Goal: Task Accomplishment & Management: Complete application form

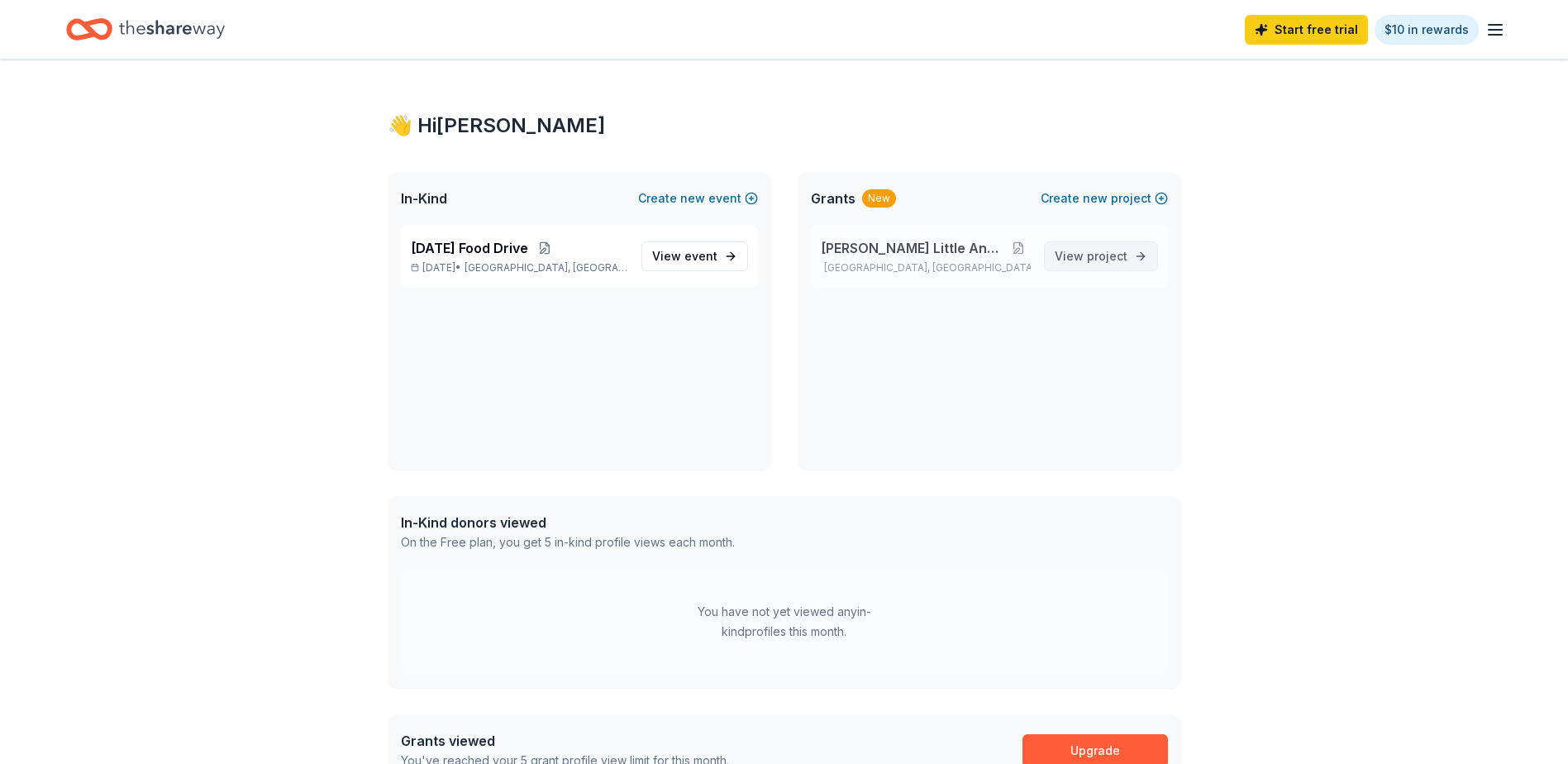
click at [1094, 260] on span "project" at bounding box center [1108, 256] width 41 height 14
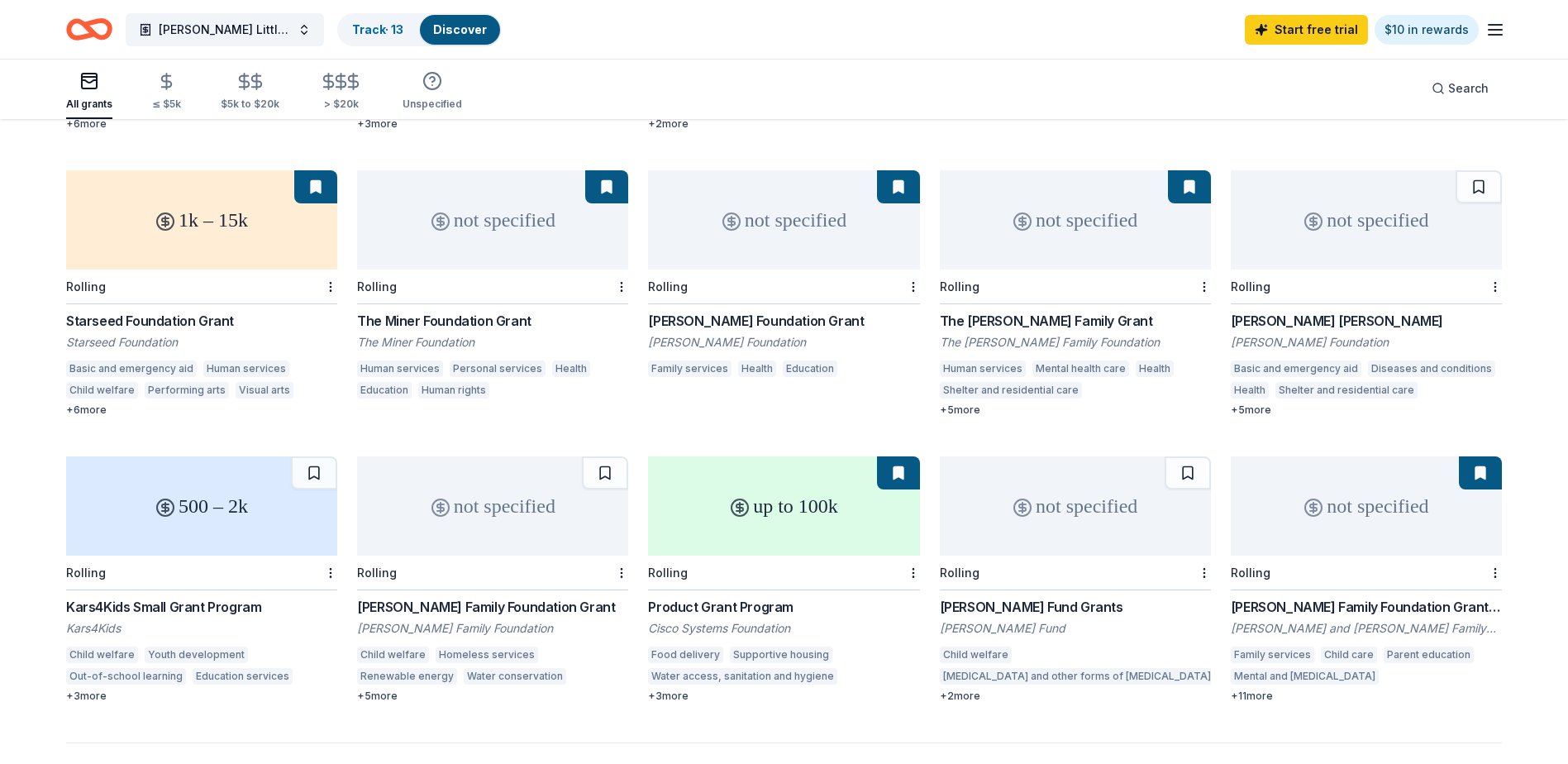
scroll to position [674, 0]
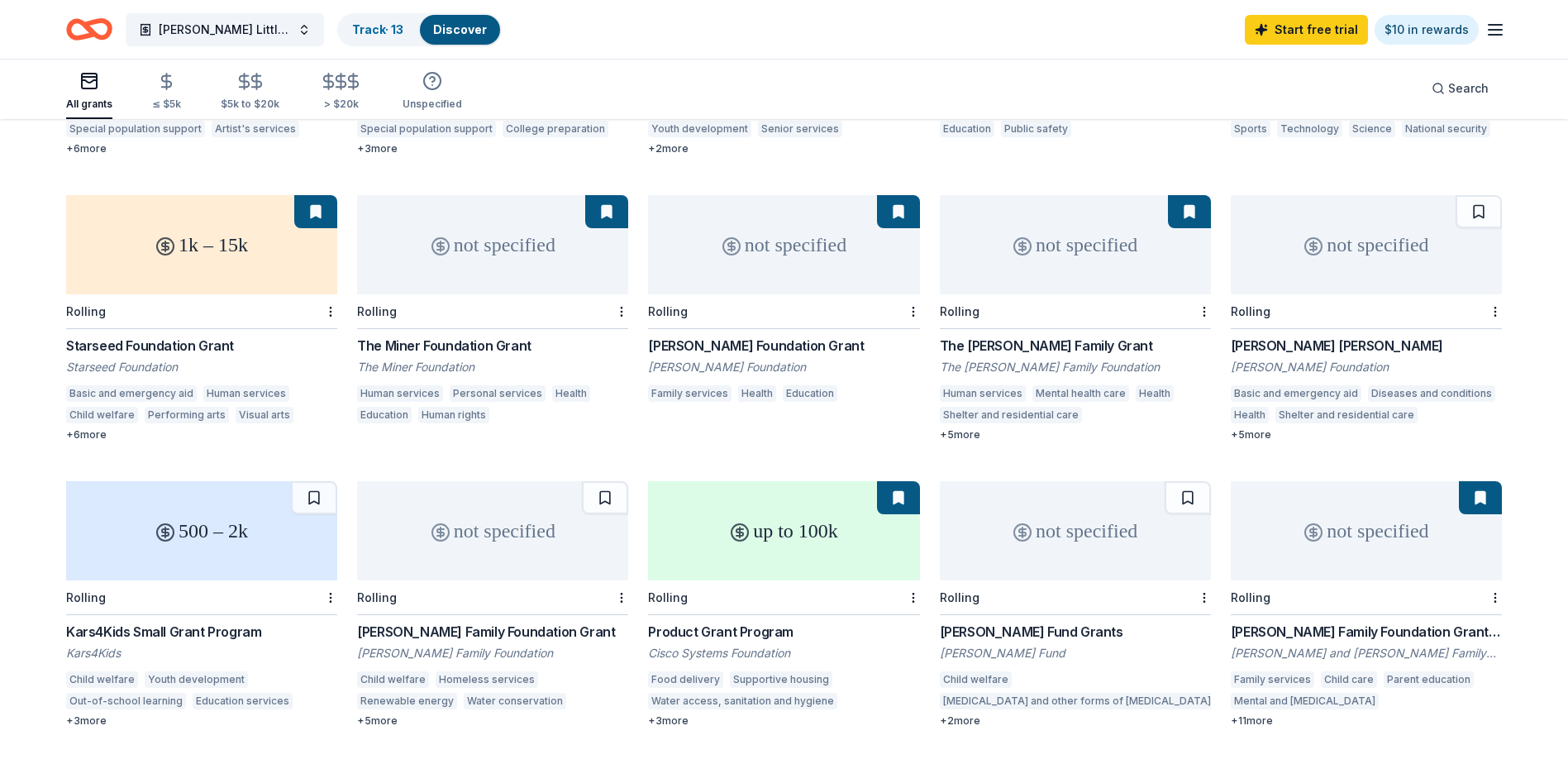
click at [197, 228] on div "1k – 15k" at bounding box center [202, 245] width 271 height 99
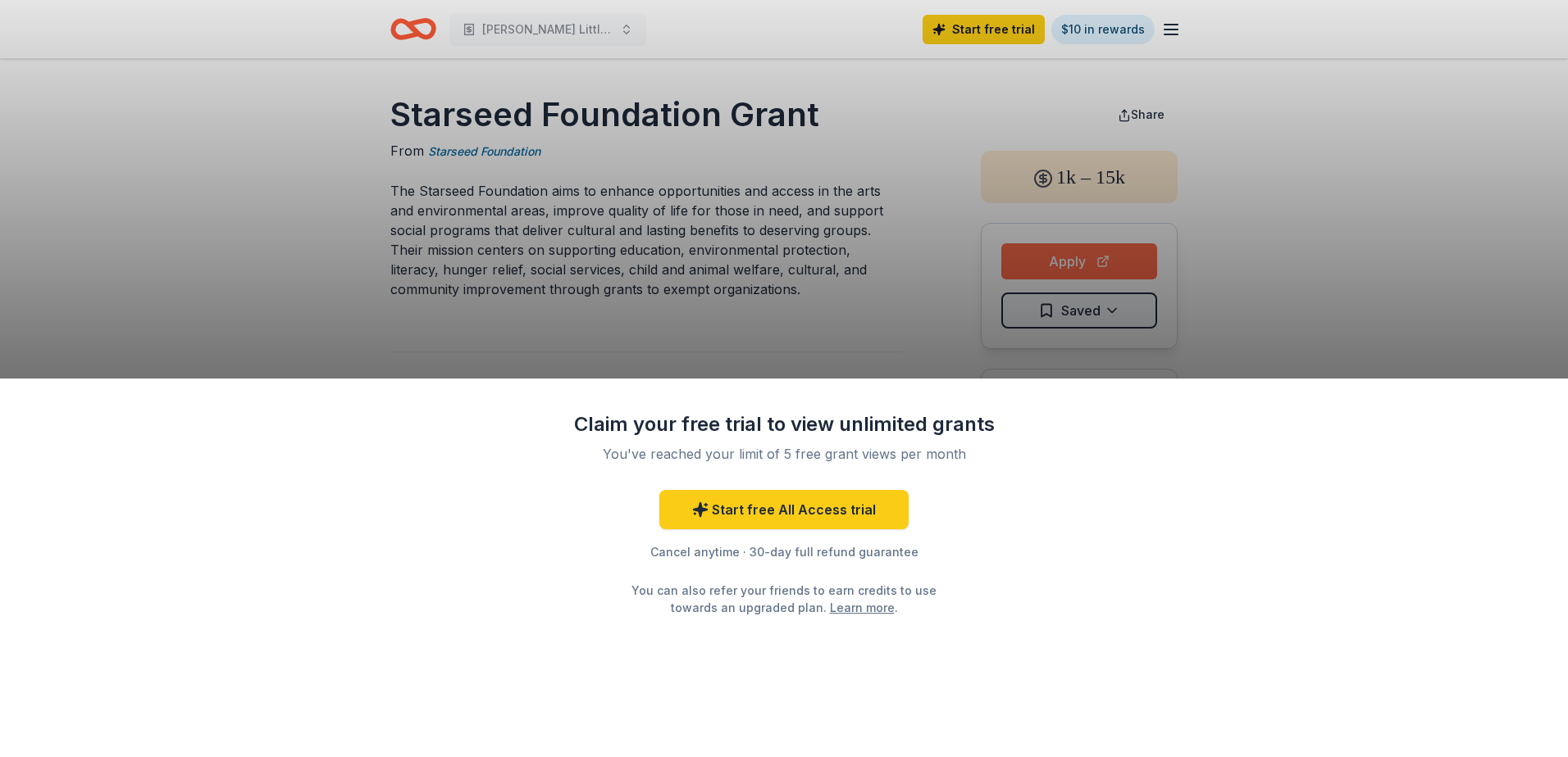
click at [1099, 263] on div "Claim your free trial to view unlimited grants You've reached your limit of 5 f…" at bounding box center [784, 378] width 1568 height 757
click at [1332, 315] on div "Claim your free trial to view unlimited grants You've reached your limit of 5 f…" at bounding box center [784, 378] width 1568 height 757
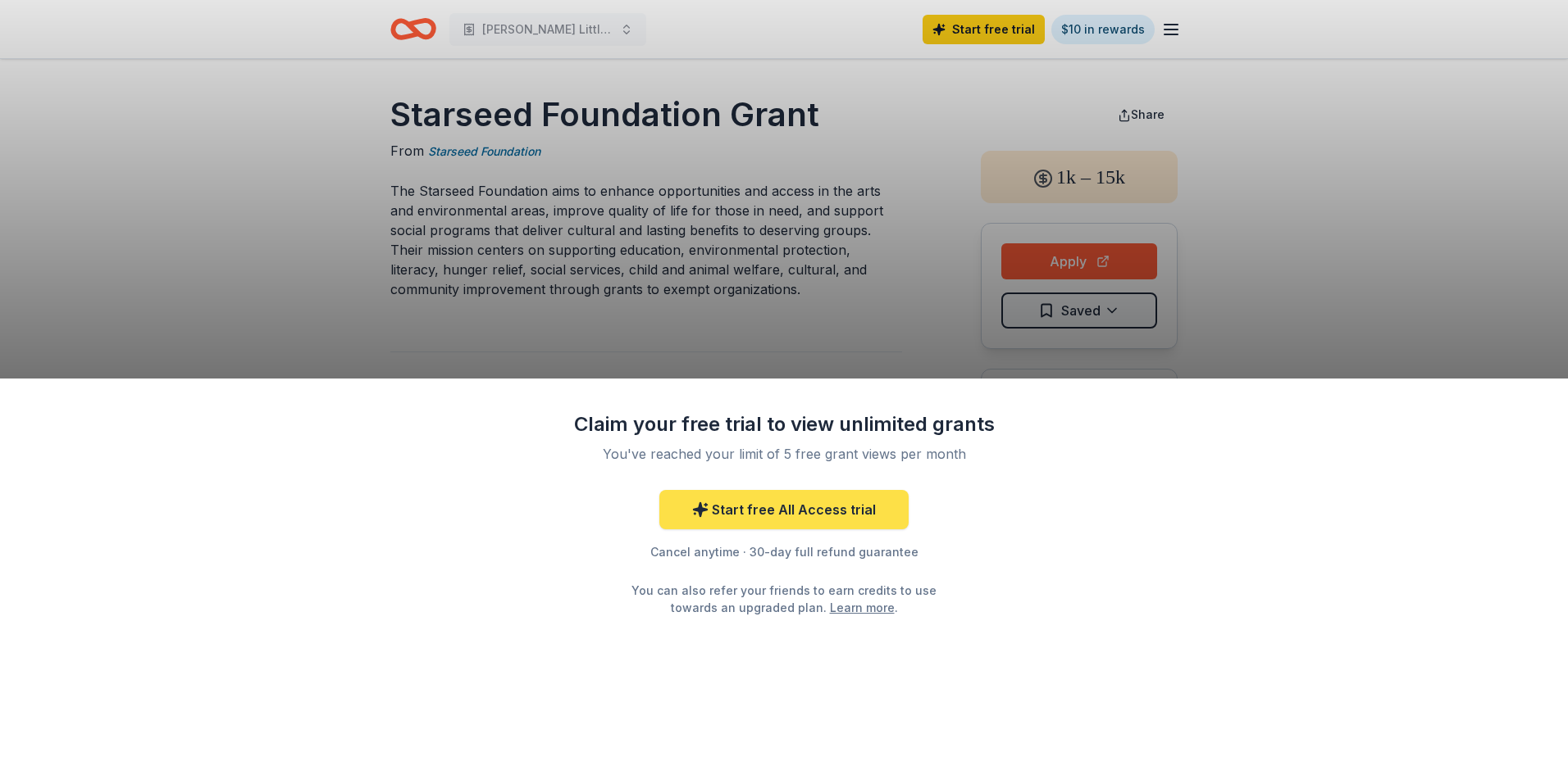
click at [816, 507] on link "Start free All Access trial" at bounding box center [783, 510] width 249 height 40
click at [771, 516] on link "Start free All Access trial" at bounding box center [783, 510] width 249 height 40
click at [771, 512] on link "Start free All Access trial" at bounding box center [783, 510] width 249 height 40
click at [775, 511] on link "Start free All Access trial" at bounding box center [783, 510] width 249 height 40
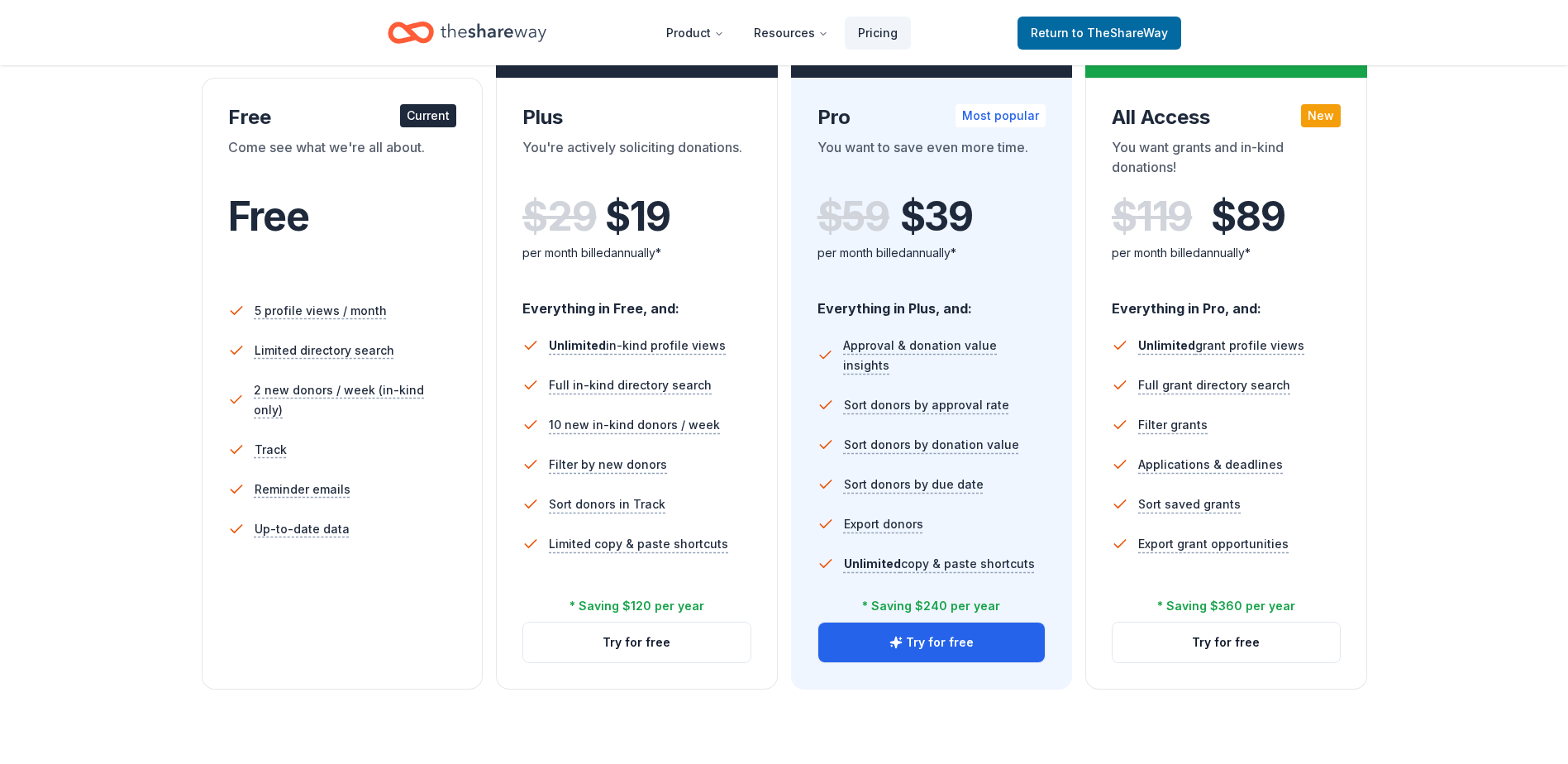
scroll to position [249, 0]
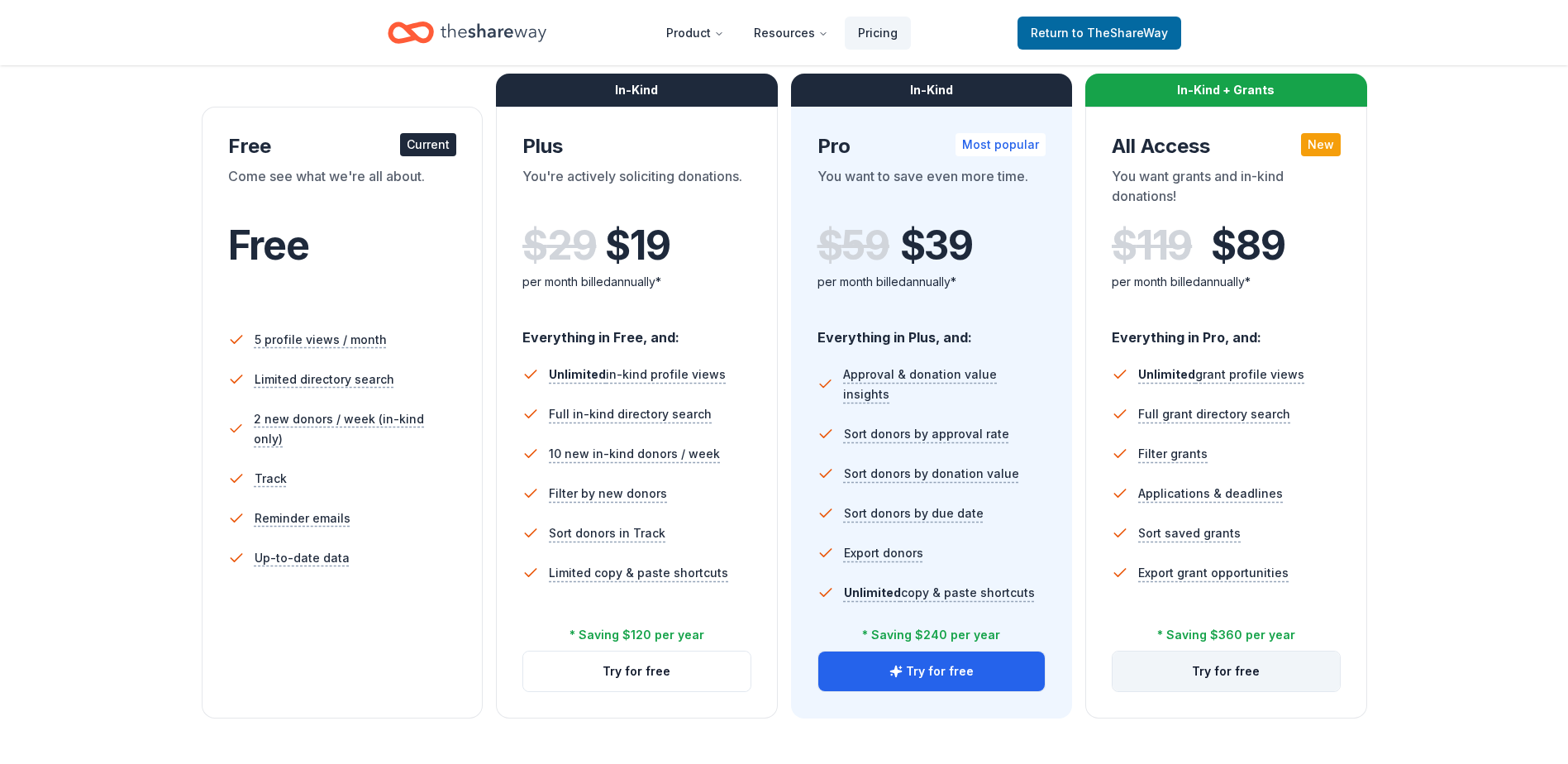
click at [1214, 674] on button "Try for free" at bounding box center [1227, 672] width 228 height 40
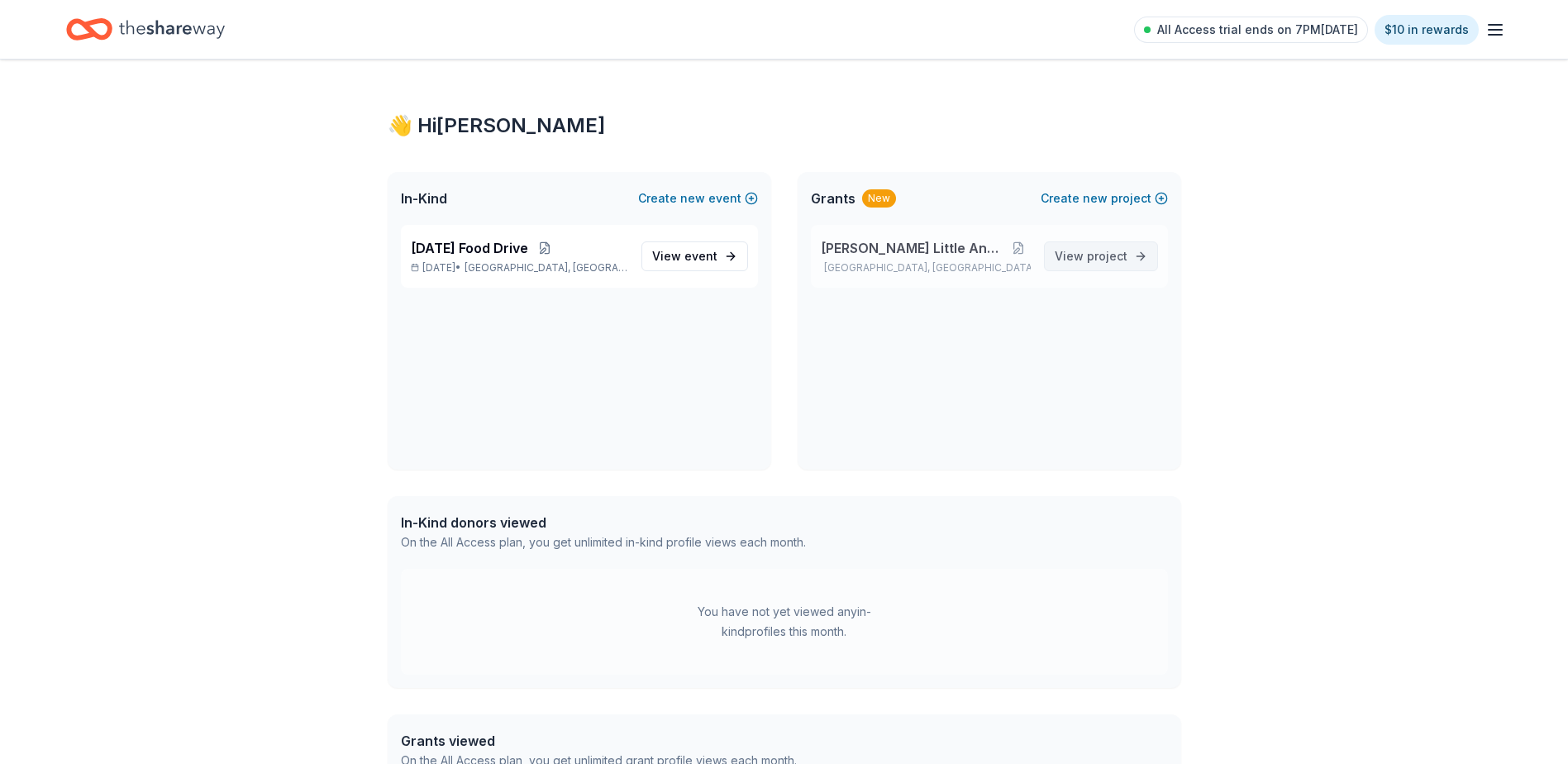
click at [1095, 266] on span "View project" at bounding box center [1091, 256] width 73 height 20
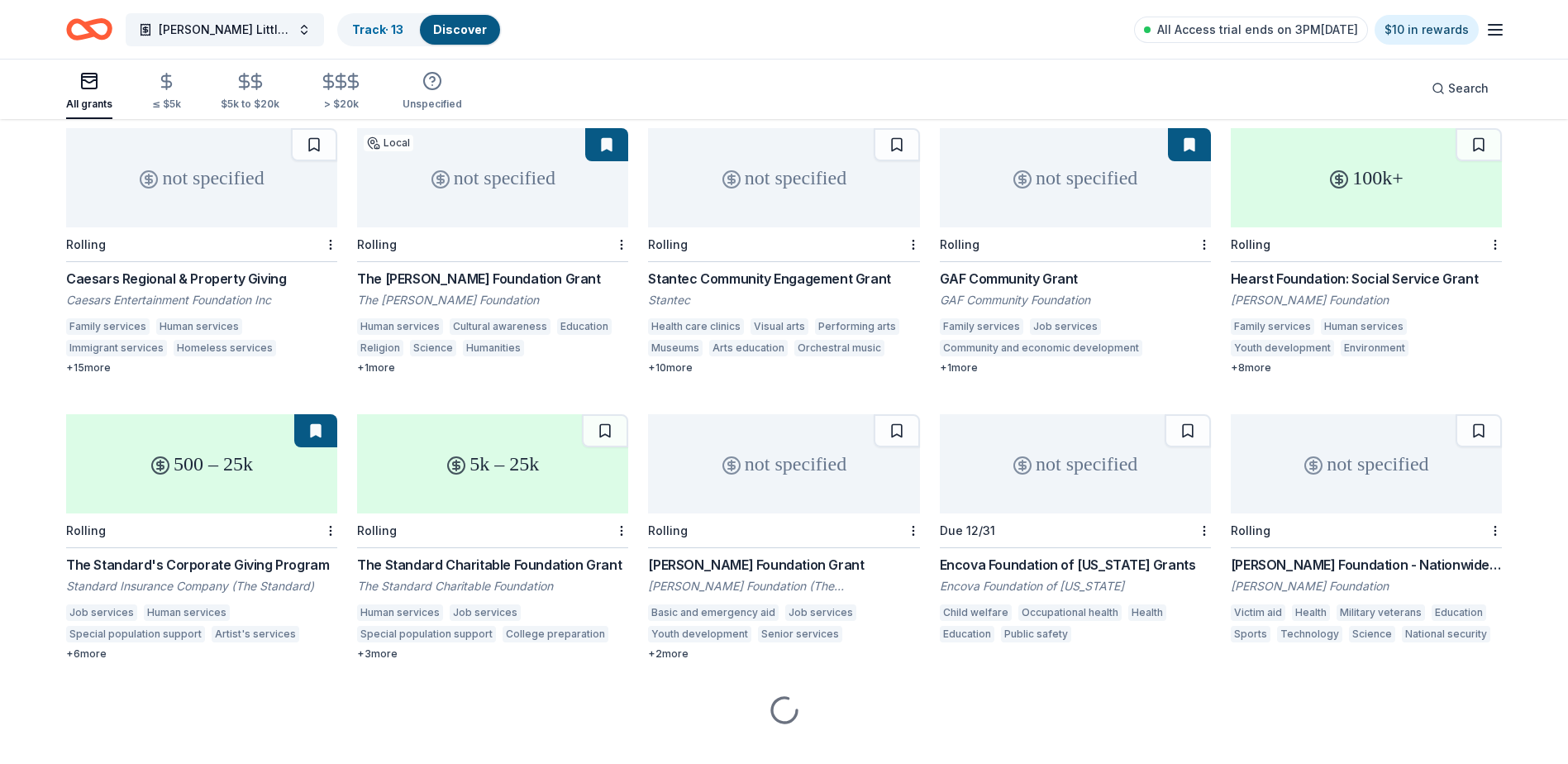
scroll to position [177, 0]
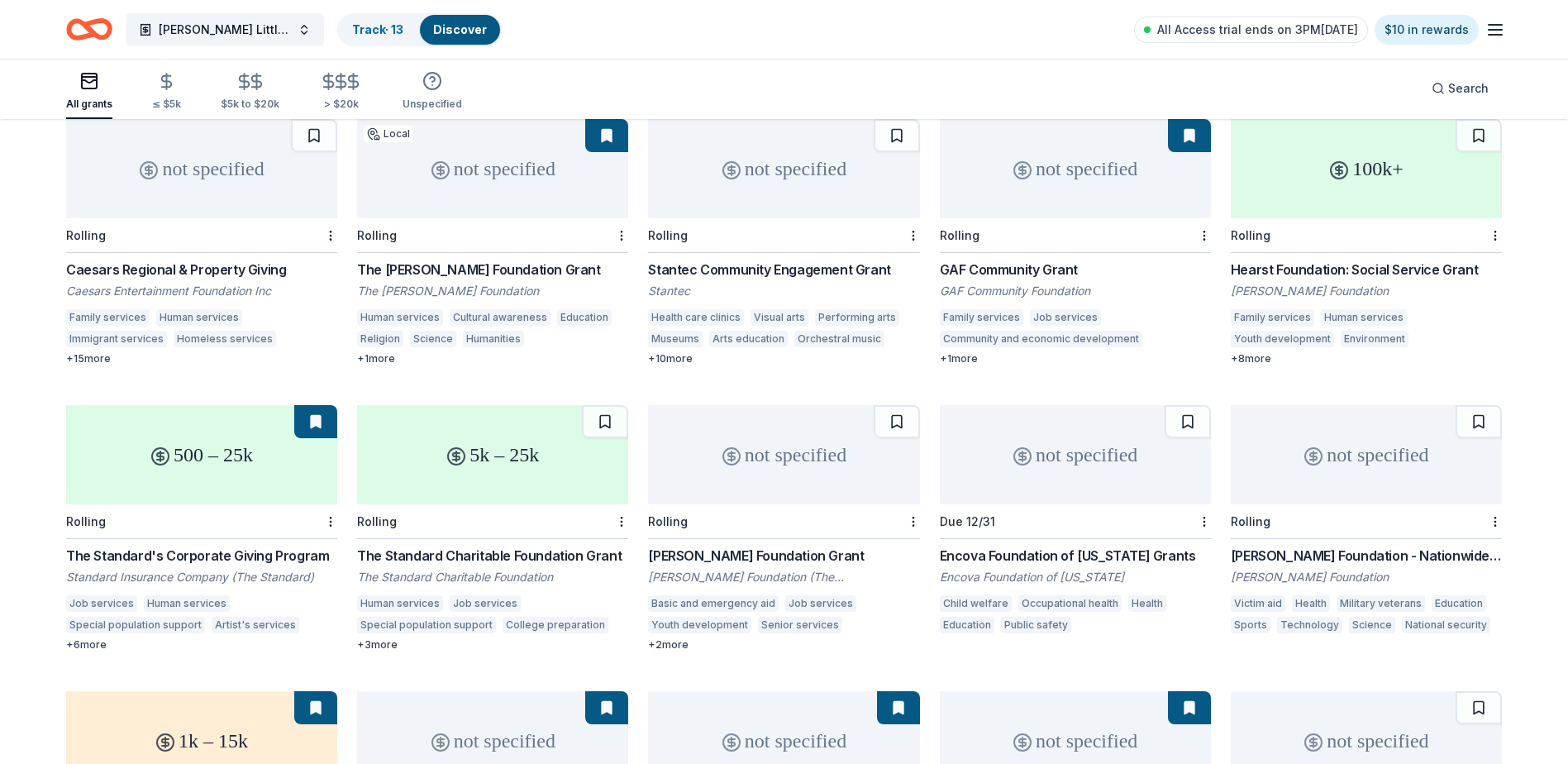
click at [217, 505] on div "Rolling" at bounding box center [202, 522] width 271 height 35
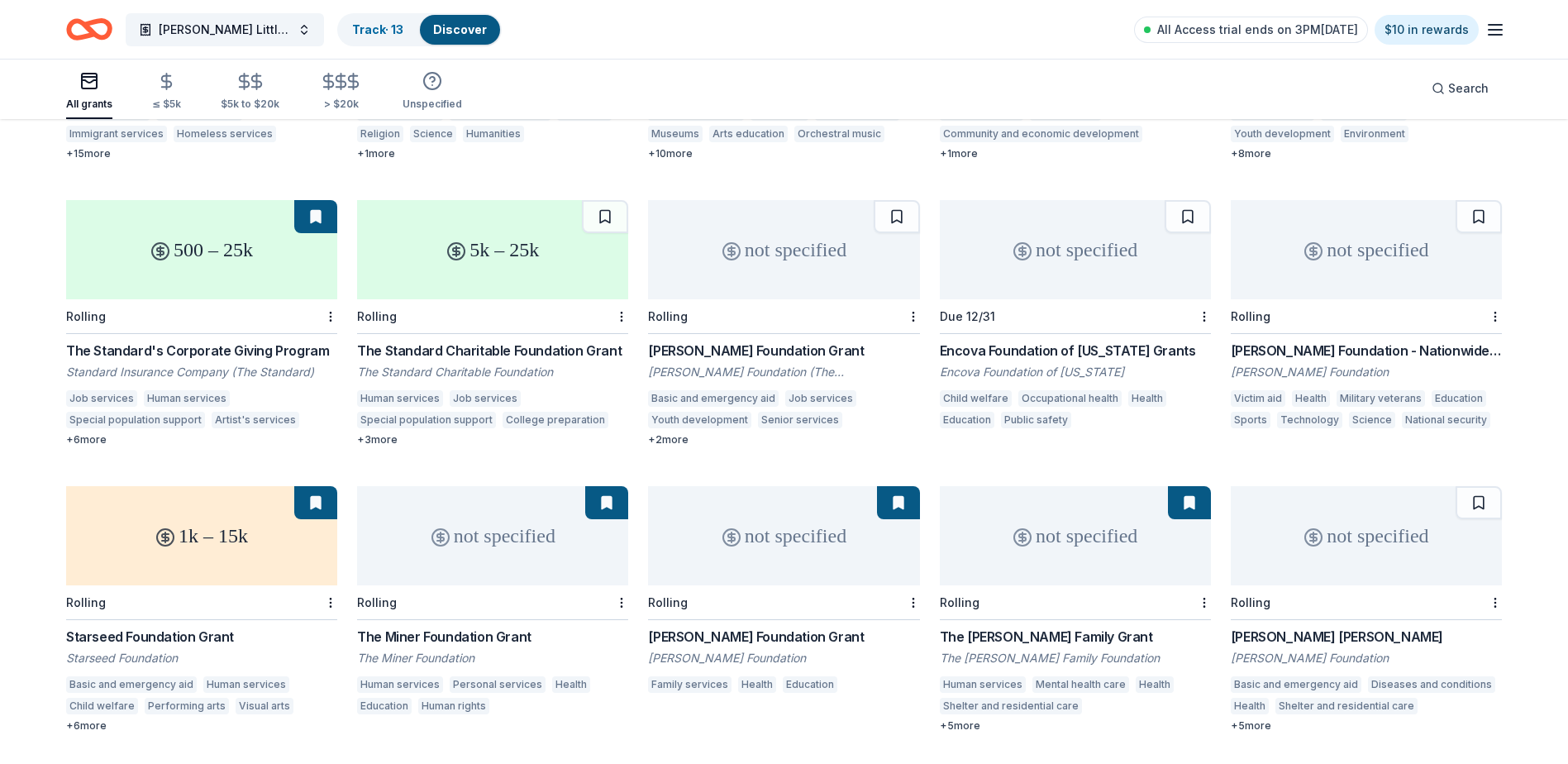
scroll to position [425, 0]
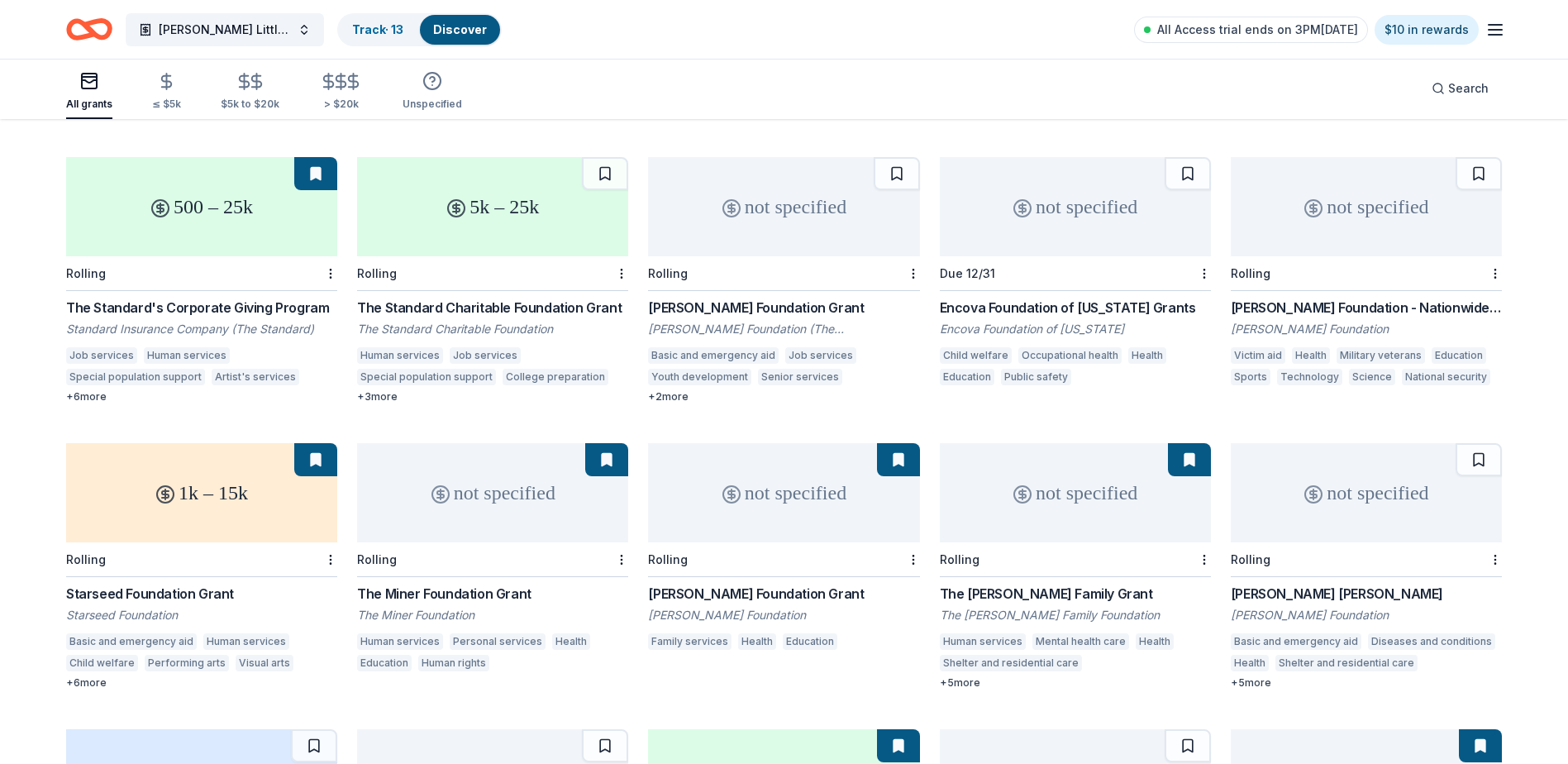
click at [185, 495] on div "1k – 15k" at bounding box center [202, 493] width 271 height 99
click at [534, 482] on div "not specified" at bounding box center [493, 493] width 271 height 99
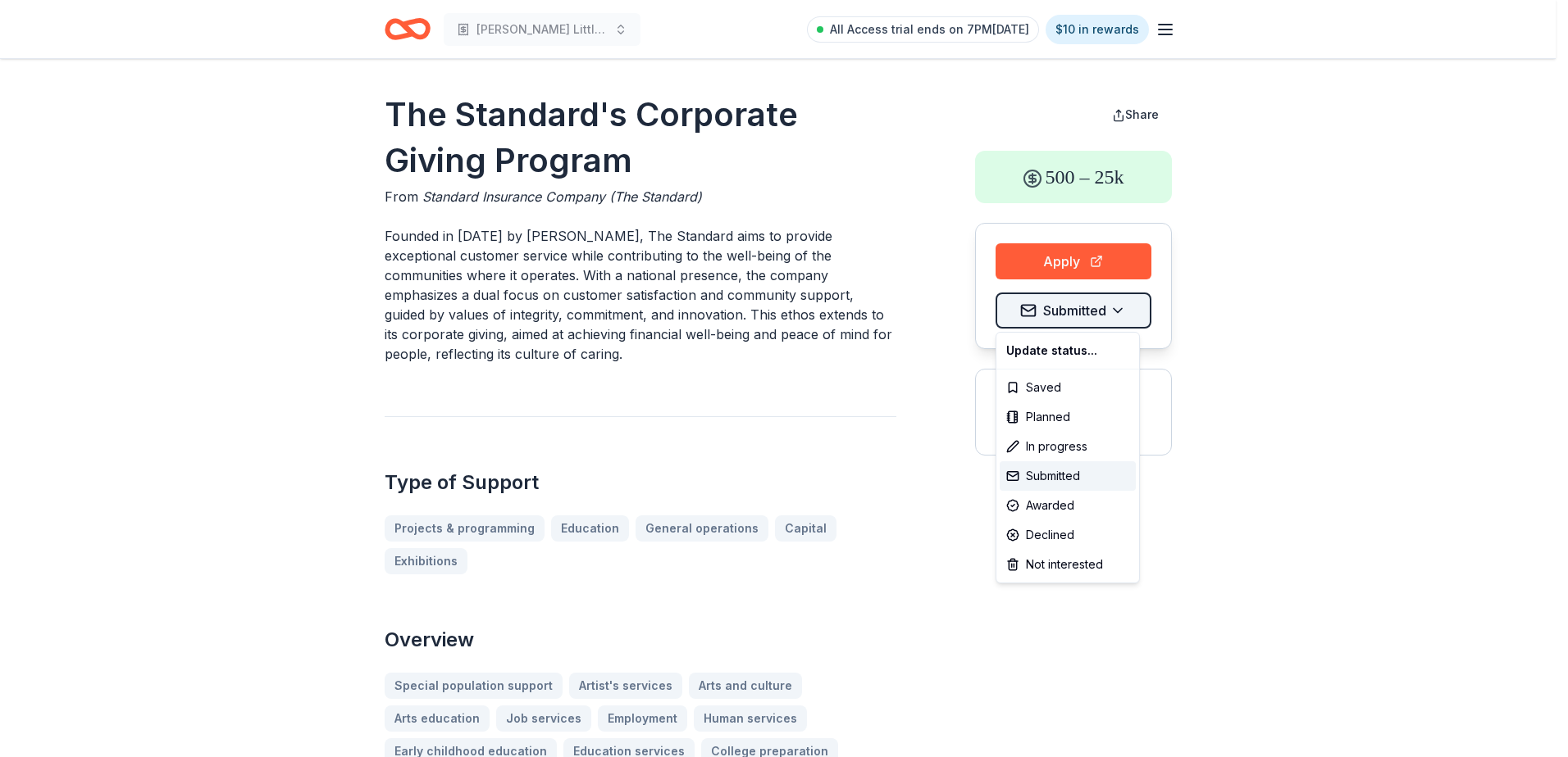
click at [1056, 316] on html "[PERSON_NAME] Little Angels Program All Access trial ends on 7PM[DATE] $10 in r…" at bounding box center [784, 378] width 1568 height 757
click at [1296, 318] on html "Wilcox Little Angels Program All Access trial ends on 7PM, 10/14 $10 in rewards…" at bounding box center [784, 378] width 1568 height 757
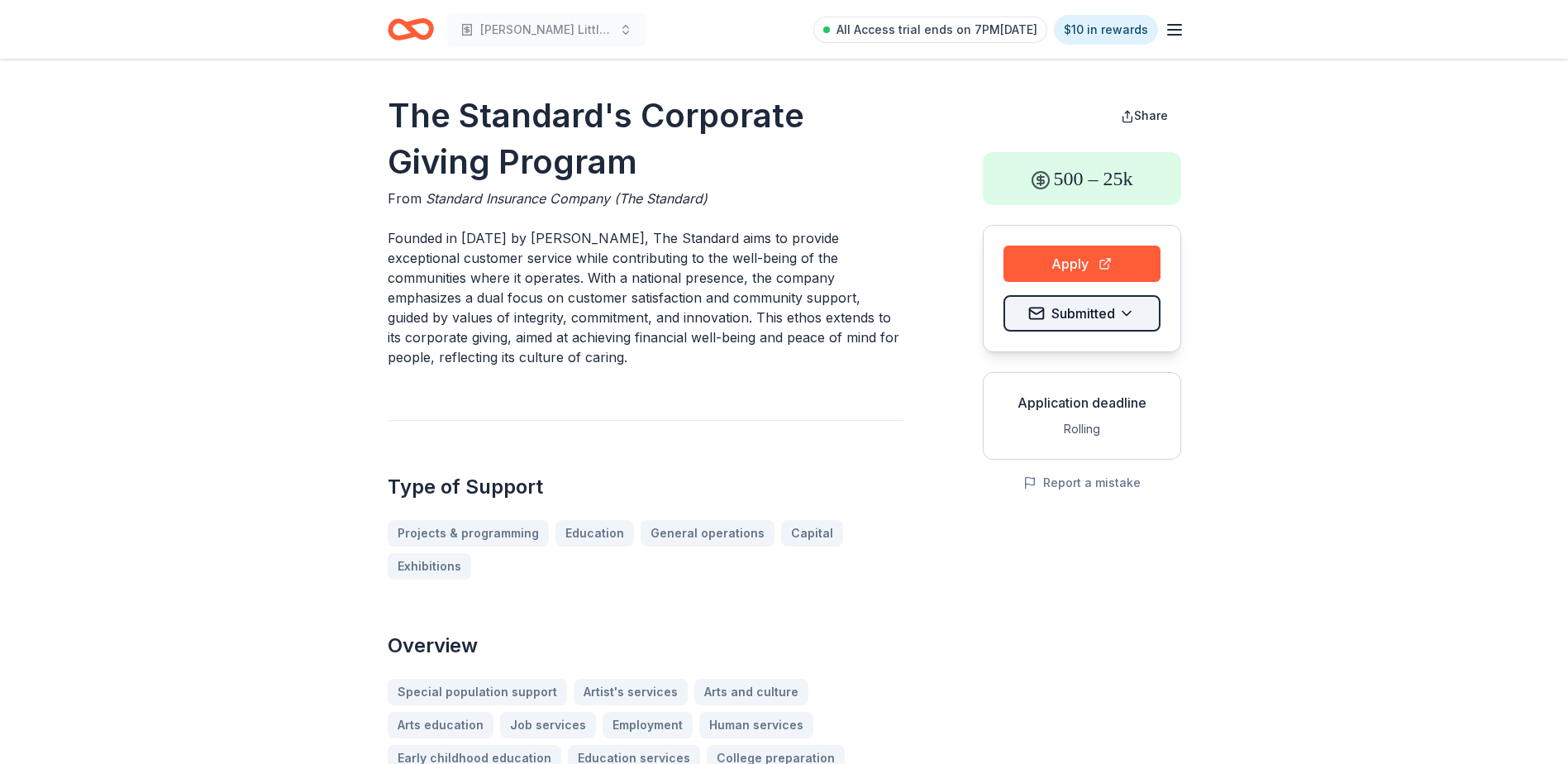
click at [1093, 314] on html "Wilcox Little Angels Program All Access trial ends on 7PM, 10/14 $10 in rewards…" at bounding box center [784, 382] width 1568 height 764
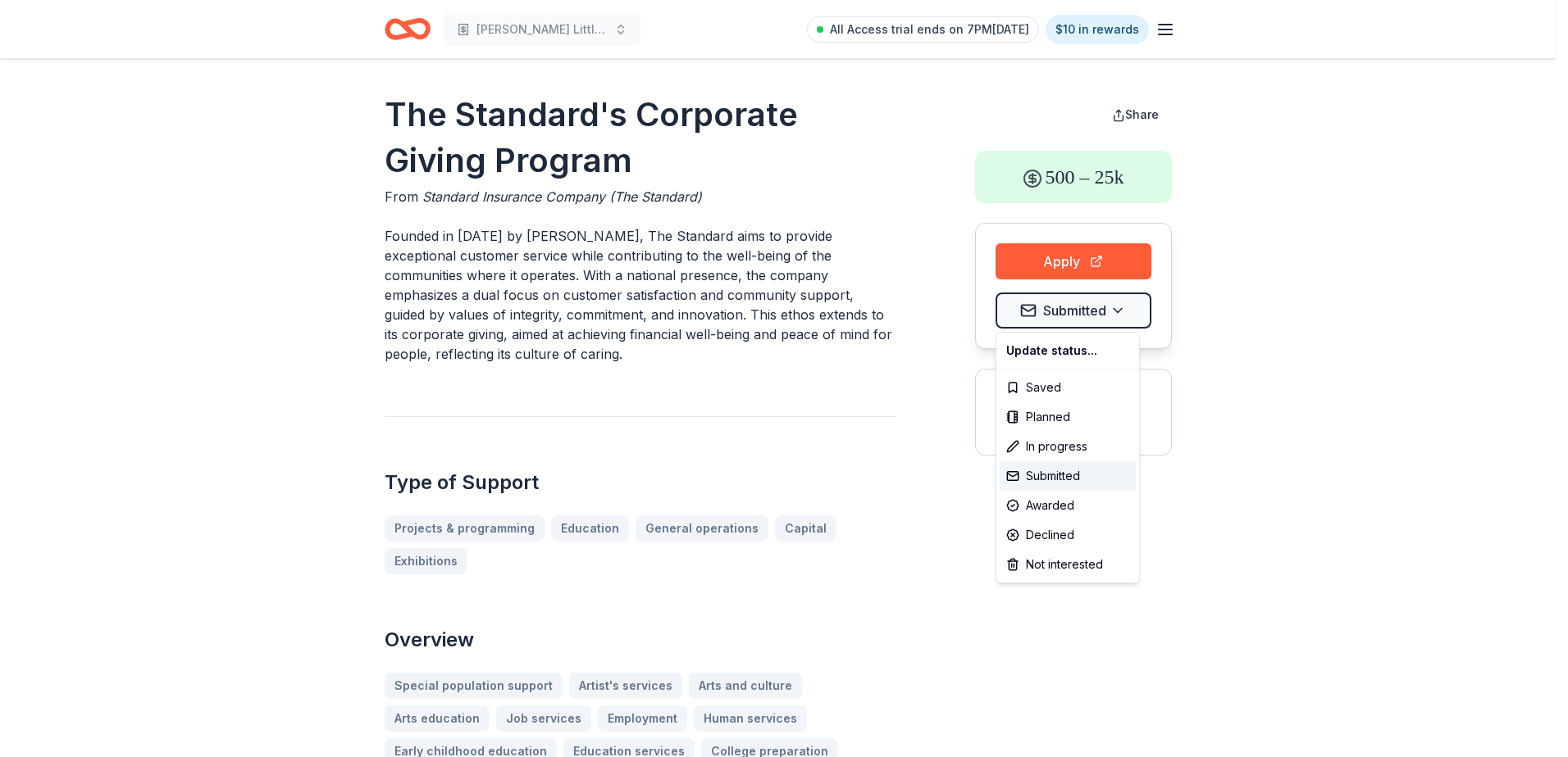
click at [1216, 311] on html "Wilcox Little Angels Program All Access trial ends on 7PM, 10/14 $10 in rewards…" at bounding box center [784, 378] width 1568 height 757
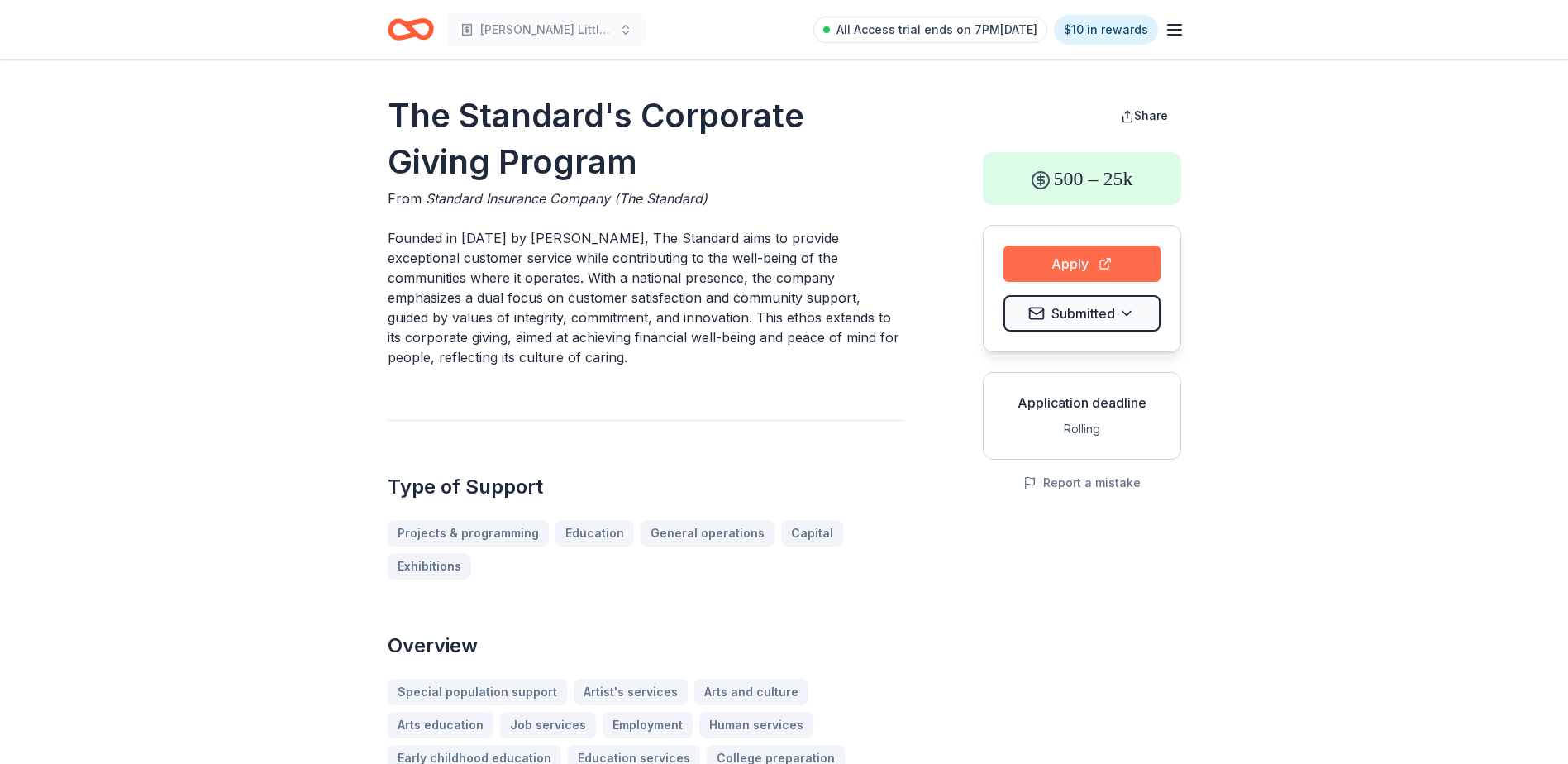
click at [1079, 264] on button "Apply" at bounding box center [1082, 264] width 157 height 37
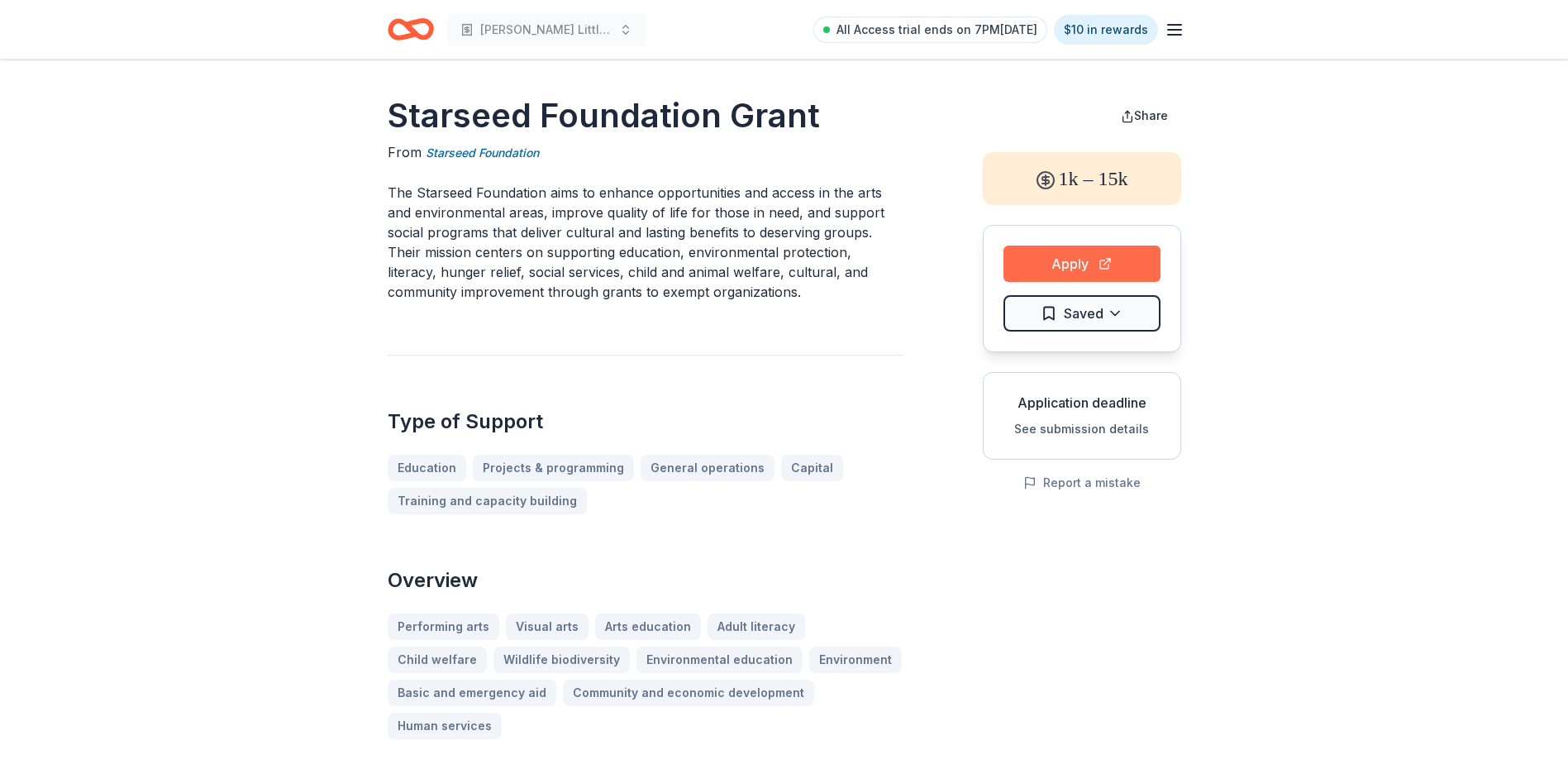
click at [1075, 270] on button "Apply" at bounding box center [1082, 264] width 157 height 37
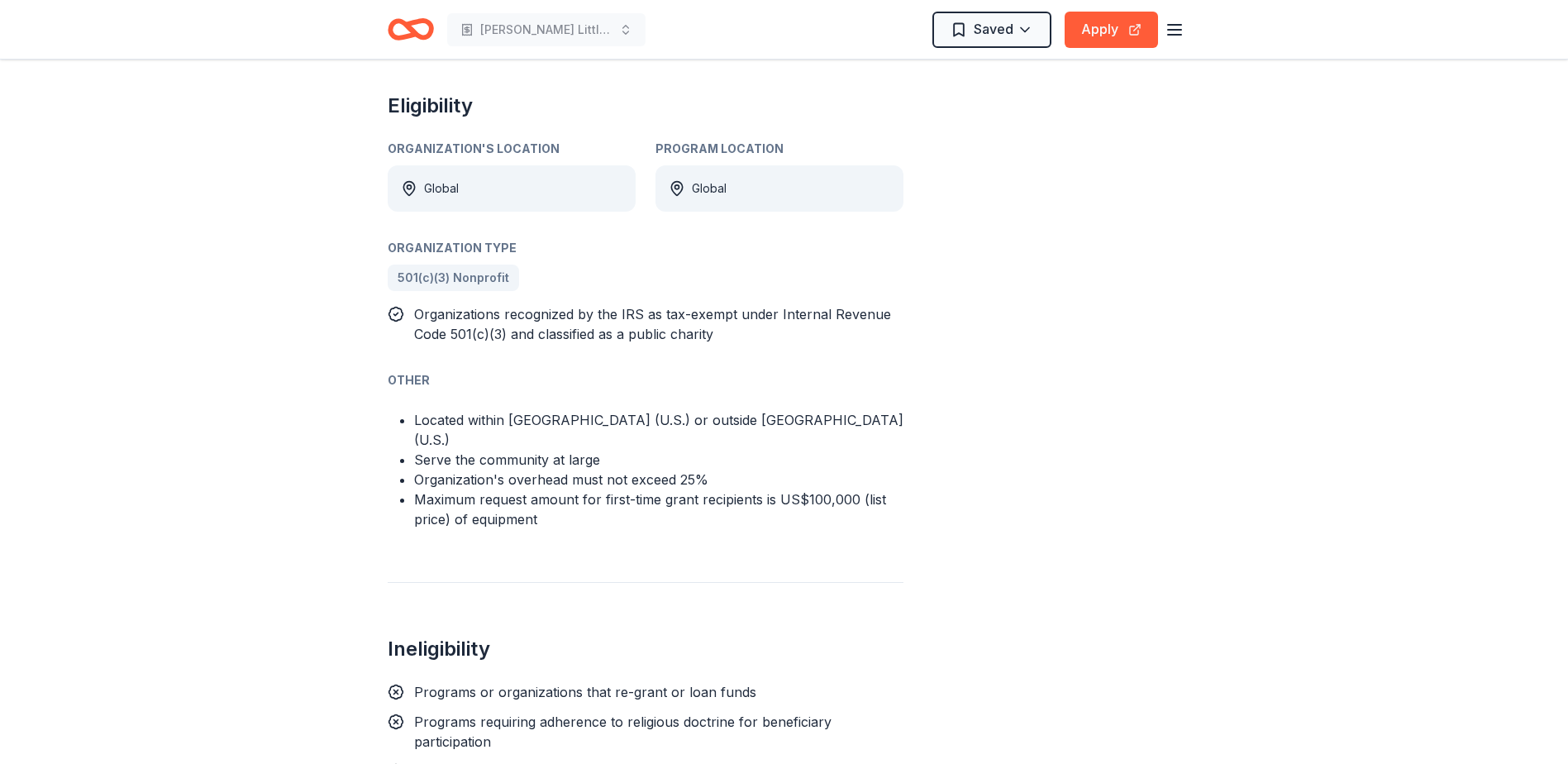
scroll to position [910, 0]
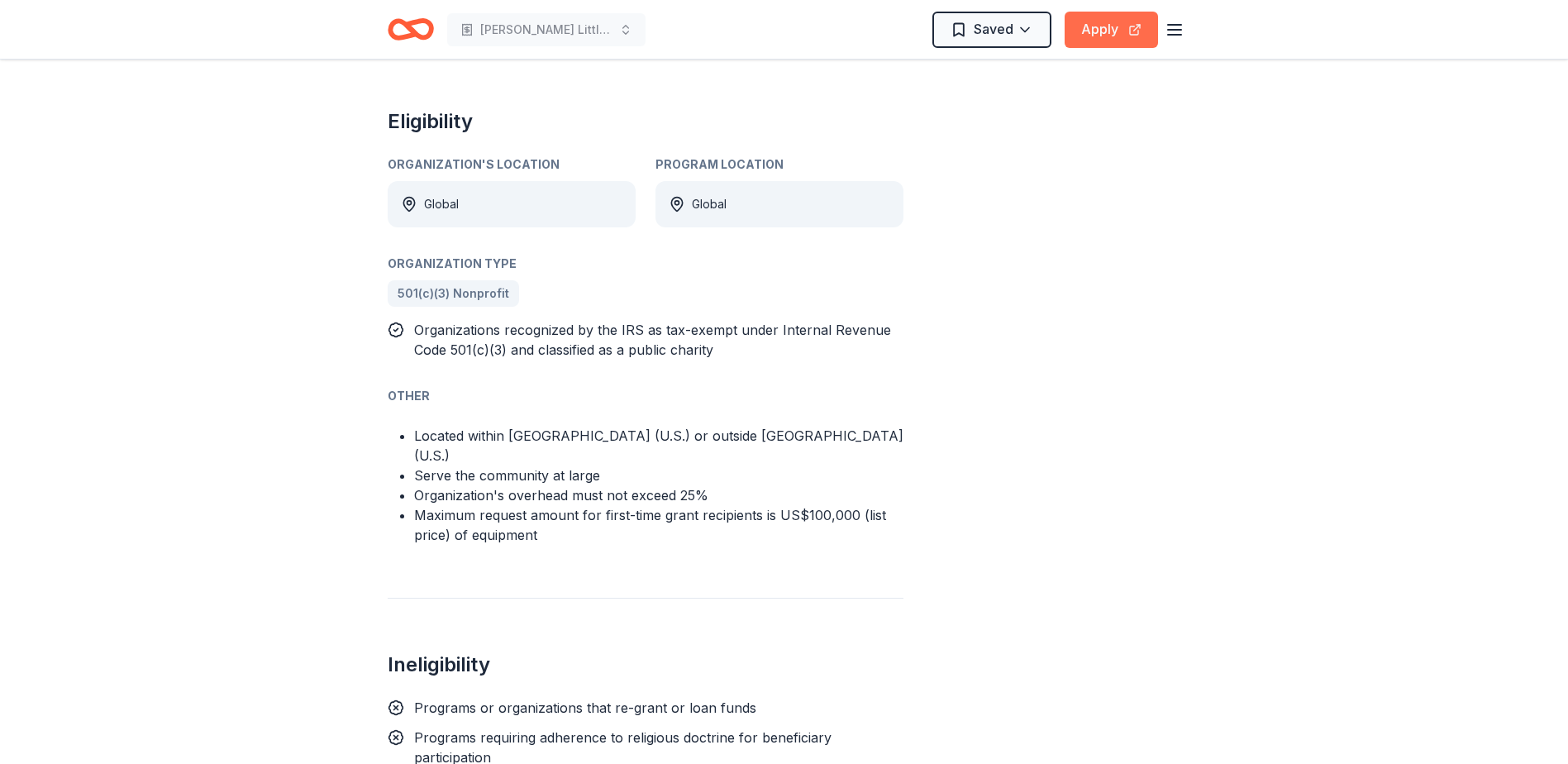
click at [1139, 21] on button "Apply" at bounding box center [1112, 30] width 94 height 37
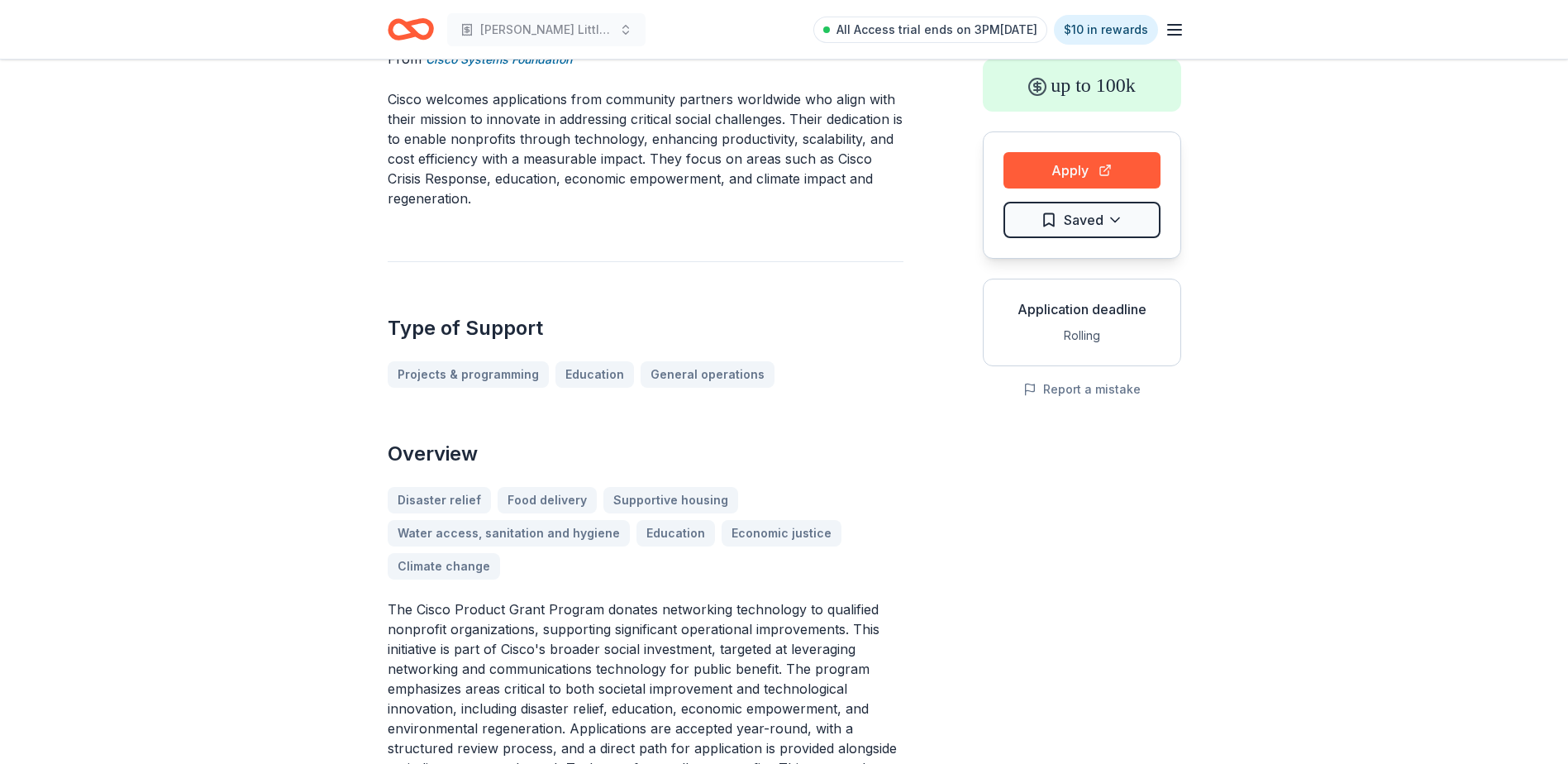
scroll to position [0, 0]
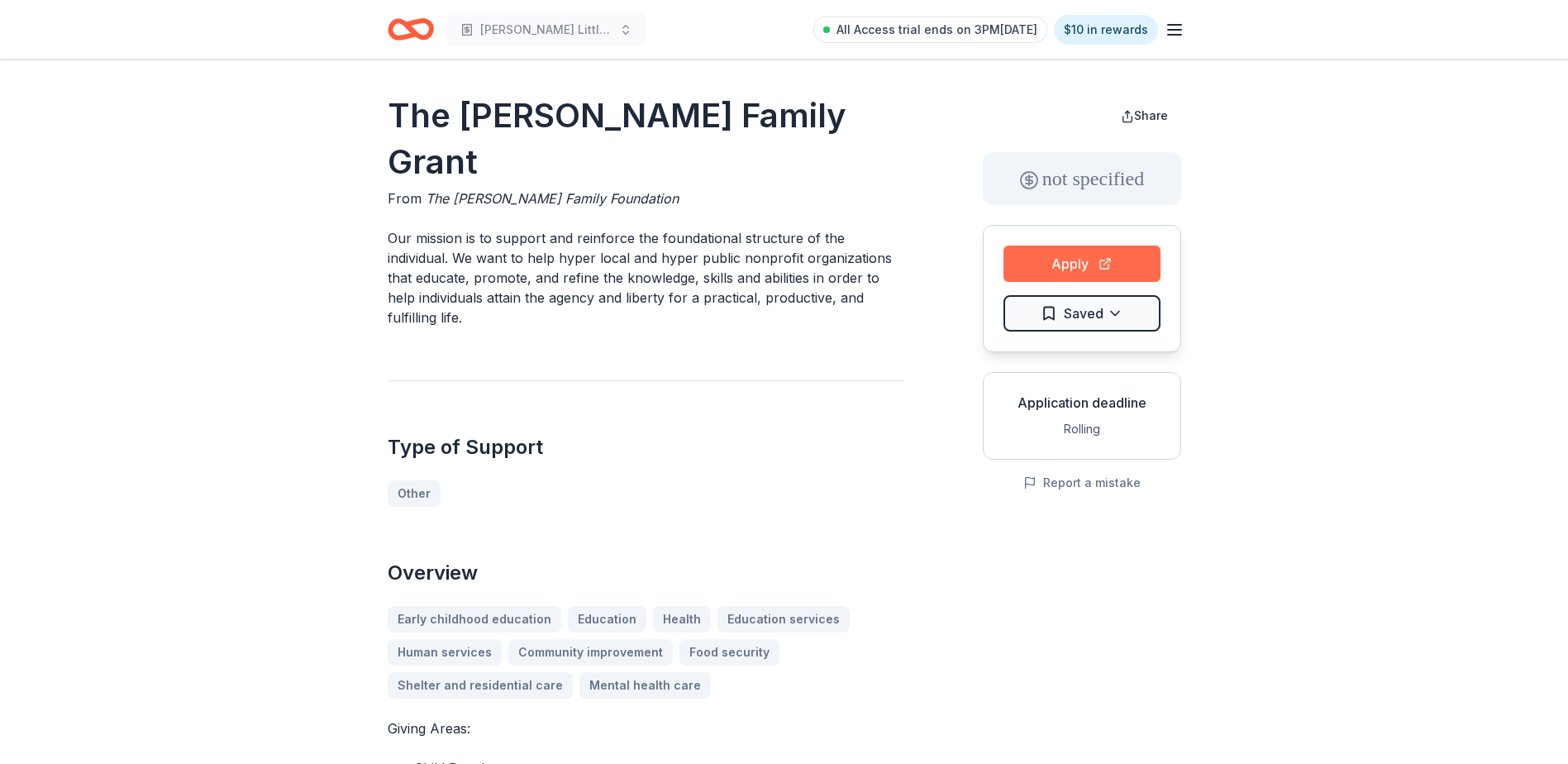
click at [1069, 269] on button "Apply" at bounding box center [1082, 264] width 157 height 37
